Goal: Information Seeking & Learning: Learn about a topic

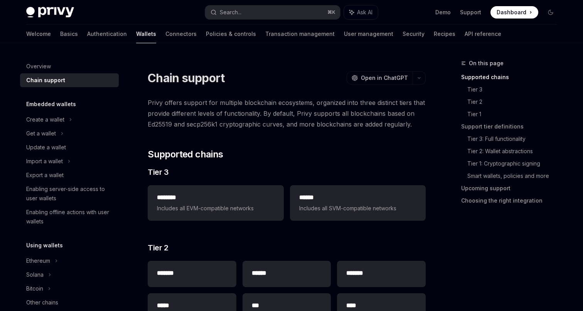
scroll to position [753, 0]
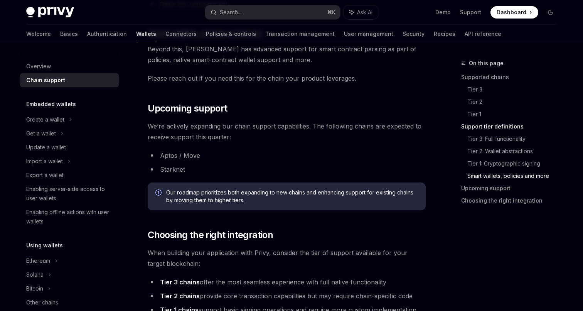
click at [278, 136] on span "We’re actively expanding our chain support capabilities. The following chains a…" at bounding box center [287, 132] width 278 height 22
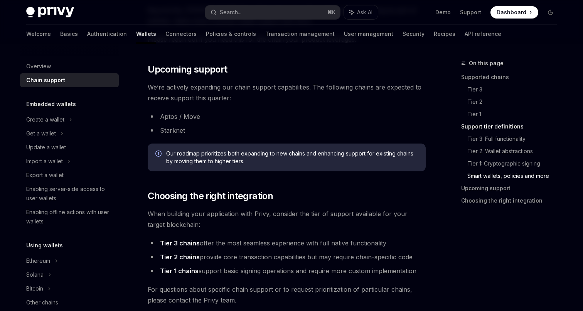
scroll to position [765, 0]
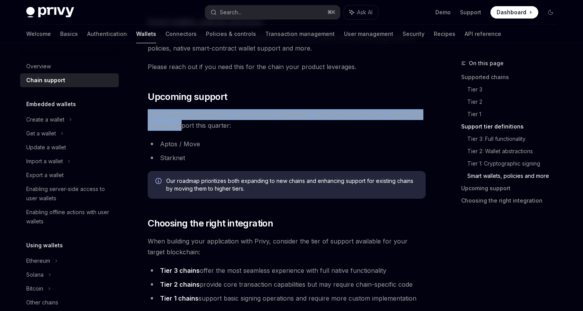
drag, startPoint x: 148, startPoint y: 111, endPoint x: 198, endPoint y: 141, distance: 58.3
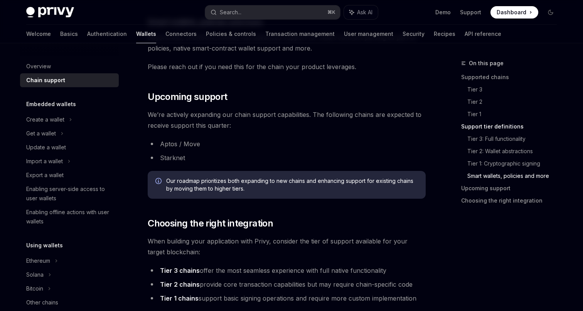
click at [211, 158] on li "Starknet" at bounding box center [287, 157] width 278 height 11
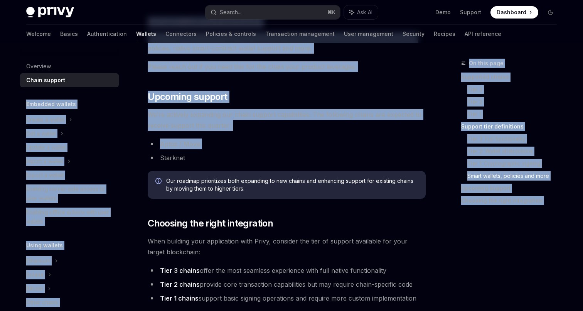
drag, startPoint x: 134, startPoint y: 99, endPoint x: 202, endPoint y: 160, distance: 91.1
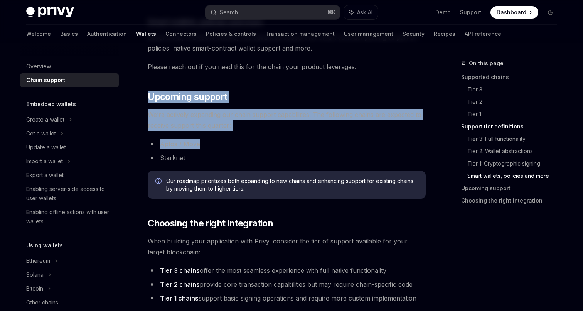
drag, startPoint x: 150, startPoint y: 96, endPoint x: 222, endPoint y: 148, distance: 89.3
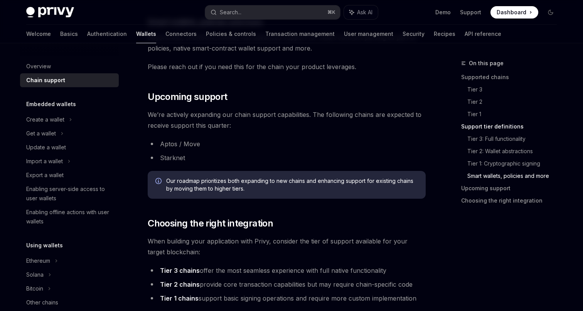
click at [250, 139] on li "Aptos / Move" at bounding box center [287, 143] width 278 height 11
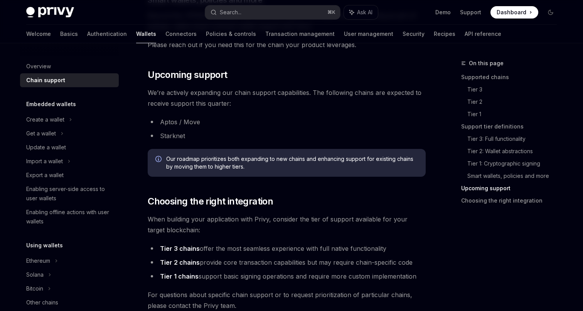
scroll to position [786, 0]
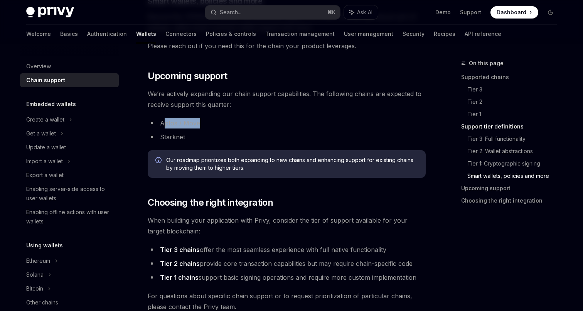
drag, startPoint x: 163, startPoint y: 119, endPoint x: 239, endPoint y: 121, distance: 75.9
click at [211, 121] on li "Aptos / Move" at bounding box center [287, 123] width 278 height 11
click at [254, 123] on li "Aptos / Move" at bounding box center [287, 123] width 278 height 11
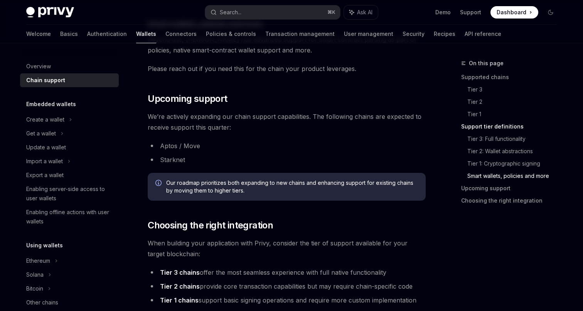
scroll to position [755, 0]
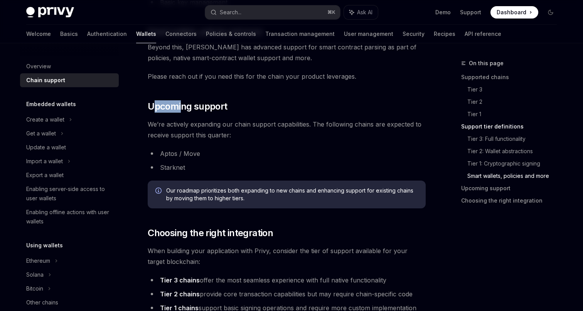
click at [206, 111] on span "Upcoming support" at bounding box center [187, 106] width 79 height 12
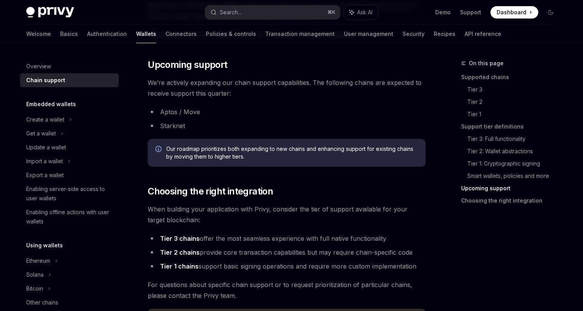
click at [252, 118] on ul "Aptos / Move Starknet" at bounding box center [287, 118] width 278 height 25
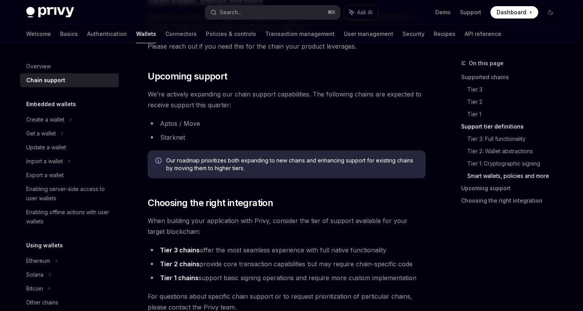
scroll to position [773, 0]
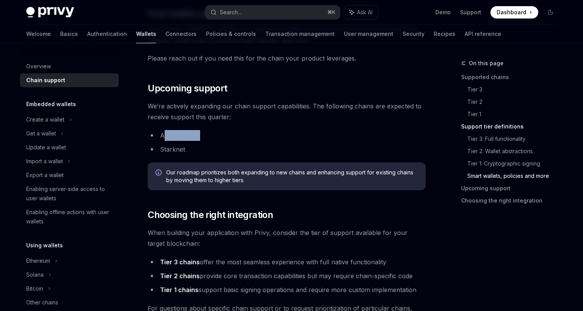
drag, startPoint x: 162, startPoint y: 135, endPoint x: 236, endPoint y: 130, distance: 73.8
click at [236, 130] on li "Aptos / Move" at bounding box center [287, 135] width 278 height 11
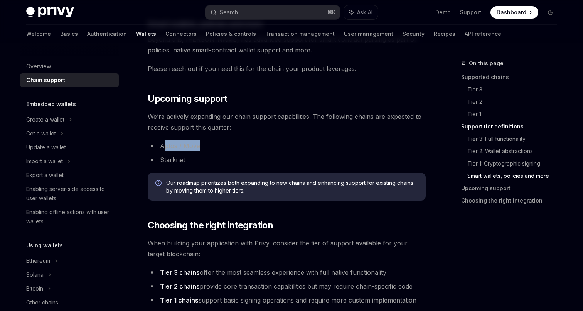
scroll to position [764, 0]
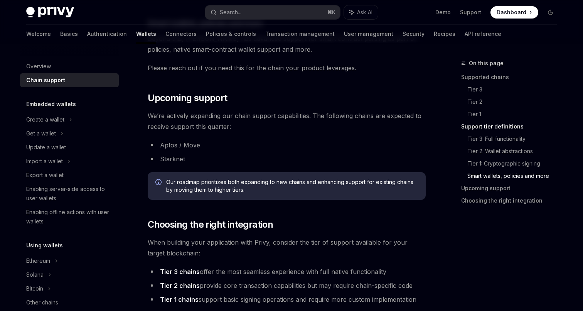
click at [258, 150] on li "Aptos / Move" at bounding box center [287, 145] width 278 height 11
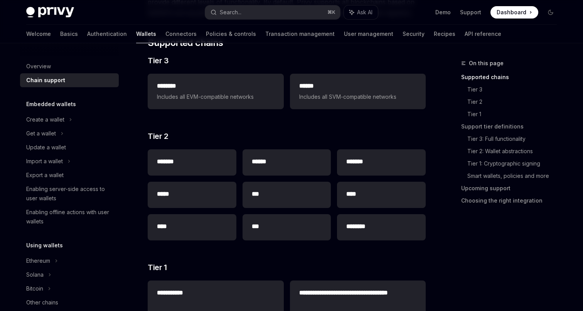
scroll to position [0, 0]
